Goal: Communication & Community: Answer question/provide support

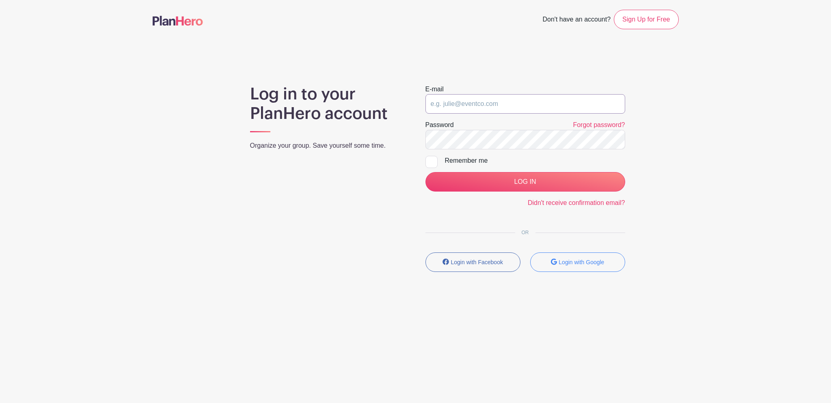
click at [446, 101] on input "email" at bounding box center [526, 103] width 200 height 19
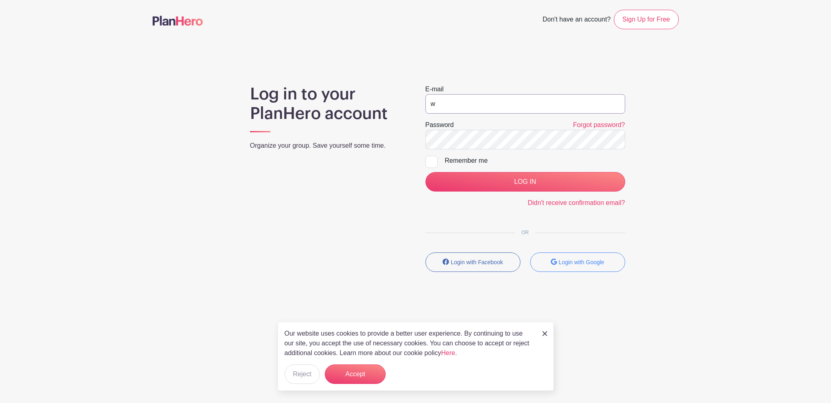
type input "[EMAIL_ADDRESS][US_STATE][DOMAIN_NAME]"
click at [426, 172] on input "LOG IN" at bounding box center [526, 181] width 200 height 19
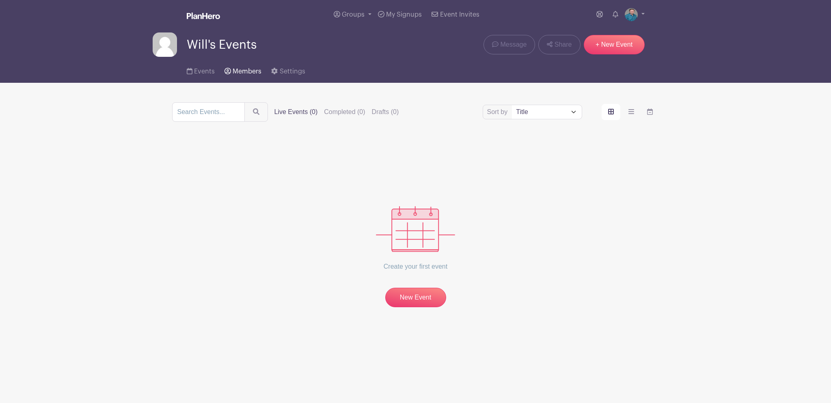
click at [244, 69] on span "Members" at bounding box center [247, 71] width 29 height 6
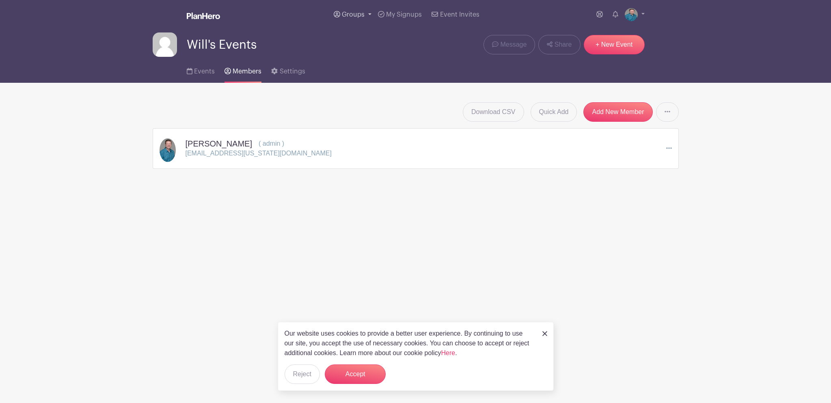
click at [346, 15] on span "Groups" at bounding box center [353, 14] width 23 height 6
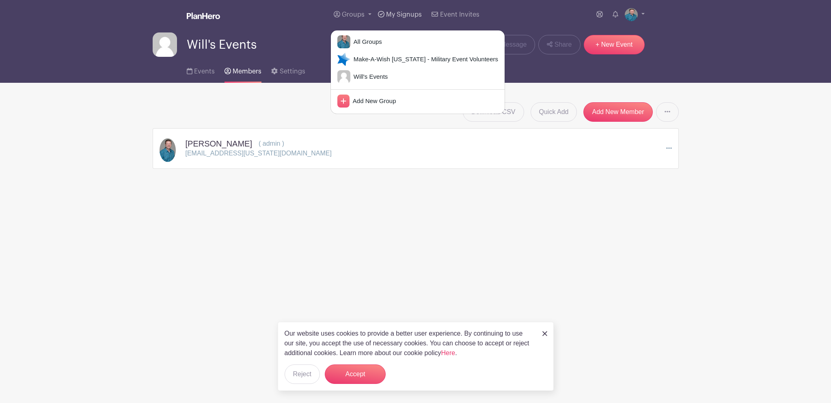
click at [404, 12] on span "My Signups" at bounding box center [404, 14] width 36 height 6
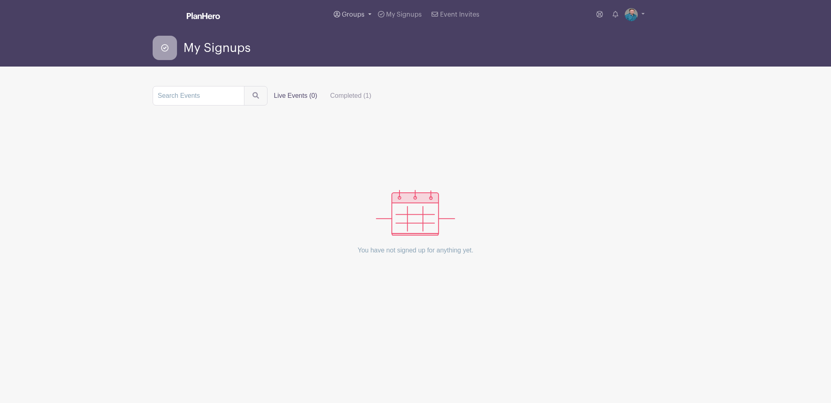
click at [358, 12] on span "Groups" at bounding box center [353, 14] width 23 height 6
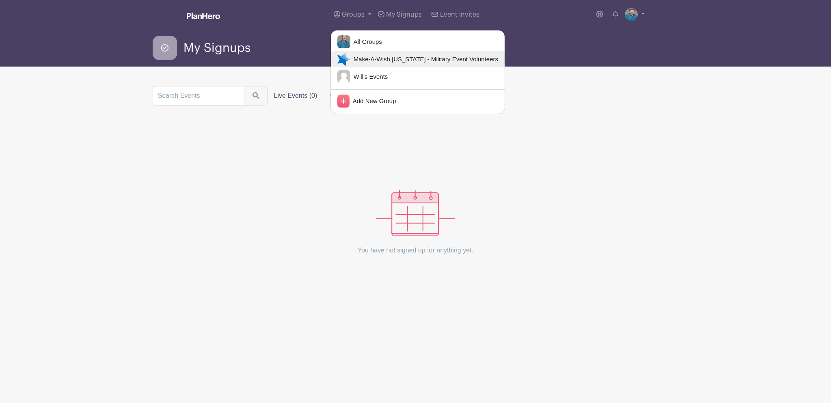
click at [367, 65] on link "Make-A-Wish [US_STATE] - Military Event Volunteers" at bounding box center [418, 59] width 174 height 16
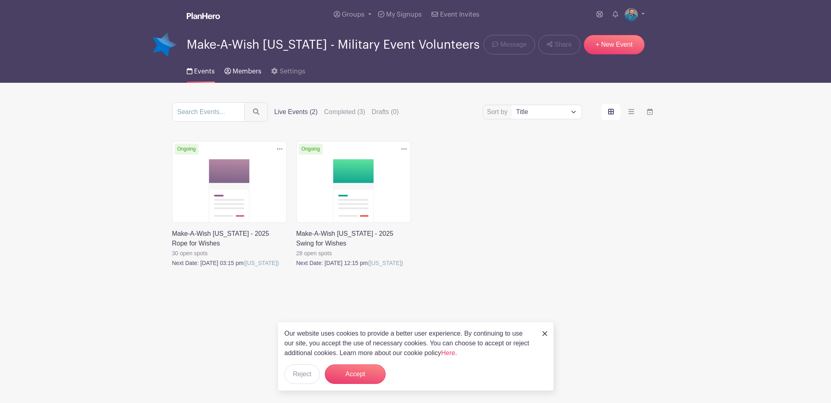
click at [249, 69] on span "Members" at bounding box center [247, 71] width 29 height 6
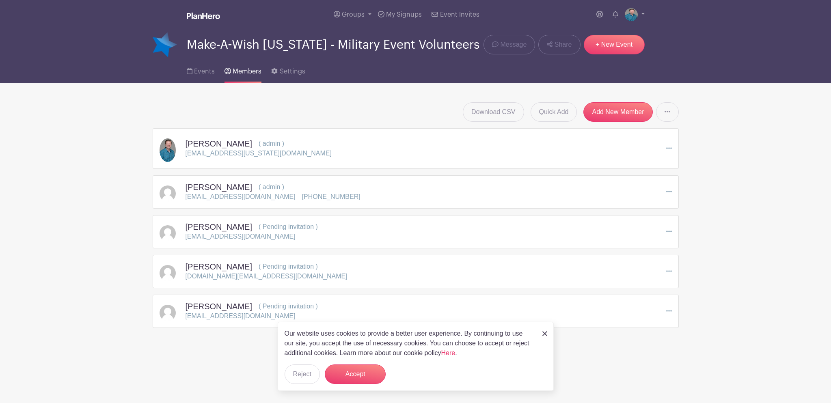
click at [669, 310] on icon at bounding box center [669, 311] width 6 height 6
click at [695, 336] on link "Resend Invitation" at bounding box center [703, 338] width 73 height 13
click at [348, 377] on button "Accept" at bounding box center [355, 374] width 61 height 19
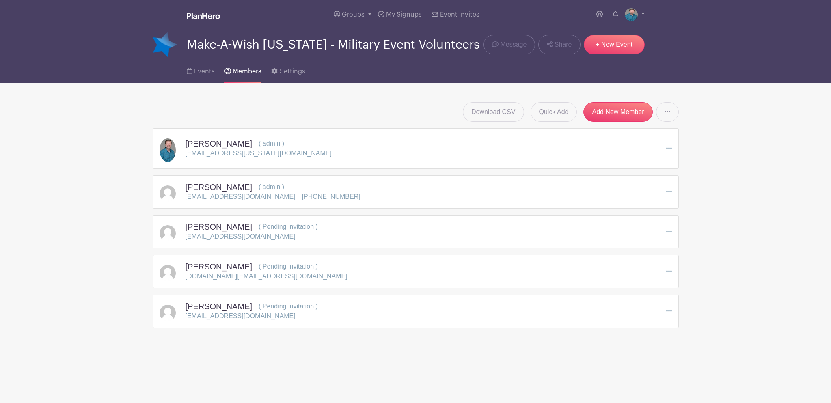
click at [267, 365] on main "Groups All Groups Make-A-Wish [US_STATE] - Military Event Volunteers Will's Eve…" at bounding box center [415, 189] width 831 height 379
